Goal: Task Accomplishment & Management: Manage account settings

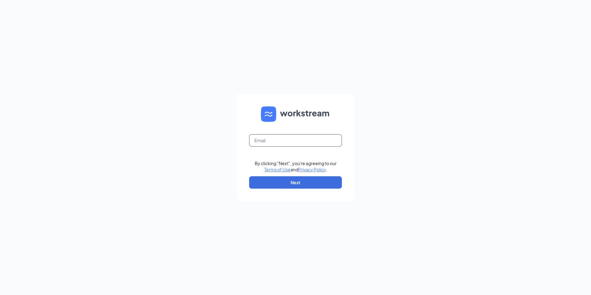
click at [293, 140] on input "text" at bounding box center [295, 140] width 93 height 12
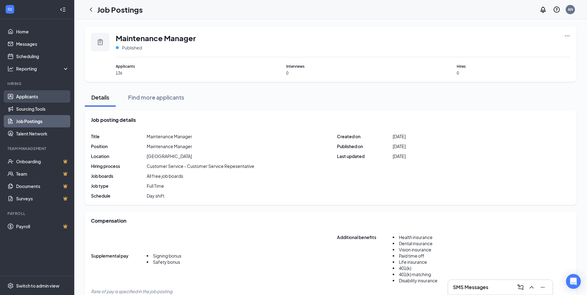
click at [32, 98] on link "Applicants" at bounding box center [42, 96] width 53 height 12
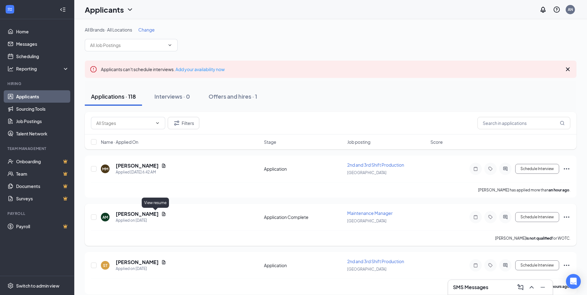
click at [161, 214] on icon "Document" at bounding box center [163, 214] width 5 height 5
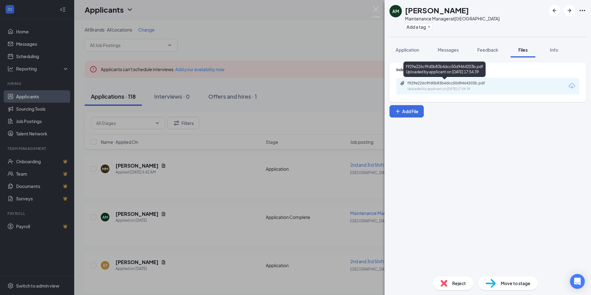
click at [477, 84] on div "f929e226c9fd0b83b4dcc50d9464203b.pdf" at bounding box center [451, 83] width 87 height 5
click at [229, 174] on div "AM [PERSON_NAME] Maintenance Manager at [GEOGRAPHIC_DATA] Add a tag Application…" at bounding box center [295, 147] width 591 height 295
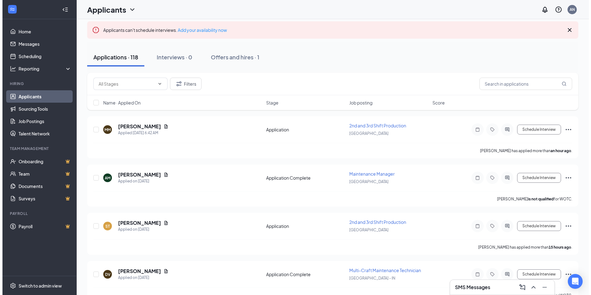
scroll to position [93, 0]
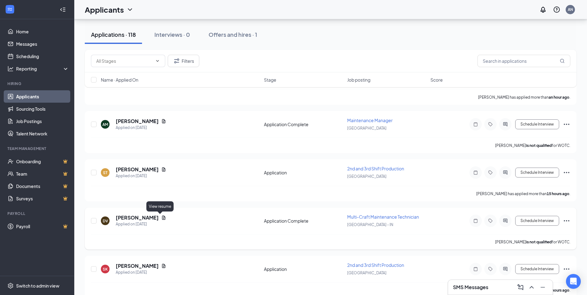
click at [162, 219] on icon "Document" at bounding box center [163, 218] width 3 height 4
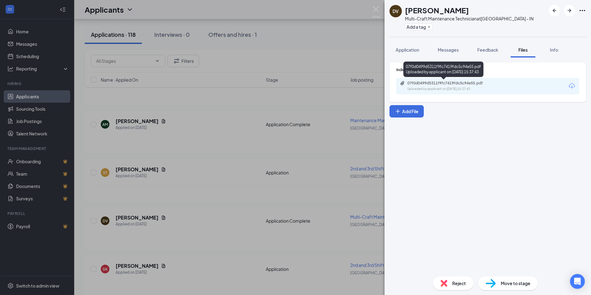
click at [437, 81] on div "07f0d0499d5311f9fc7419fdc5c94e55.pdf" at bounding box center [451, 83] width 87 height 5
click at [572, 88] on icon "Download" at bounding box center [572, 85] width 7 height 7
